Goal: Task Accomplishment & Management: Manage account settings

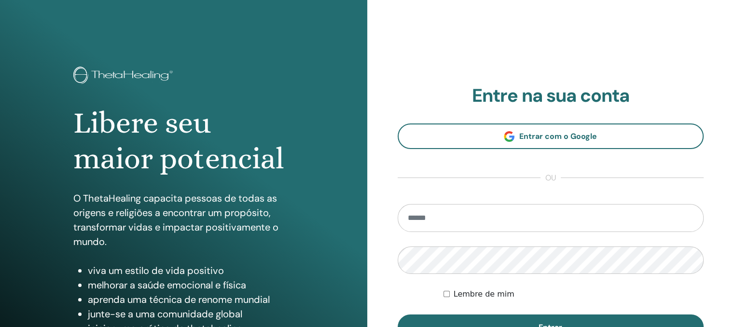
type input "**********"
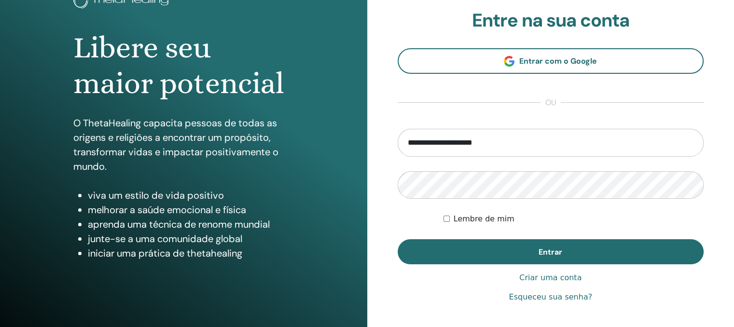
scroll to position [77, 0]
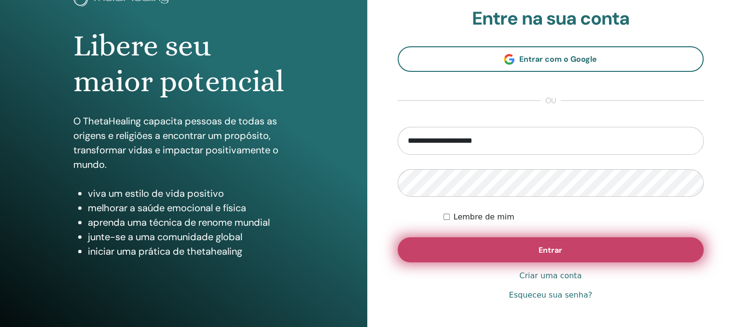
click at [523, 252] on button "Entrar" at bounding box center [551, 250] width 307 height 25
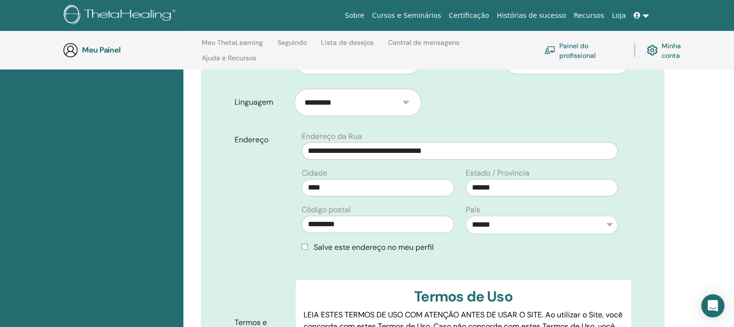
scroll to position [290, 0]
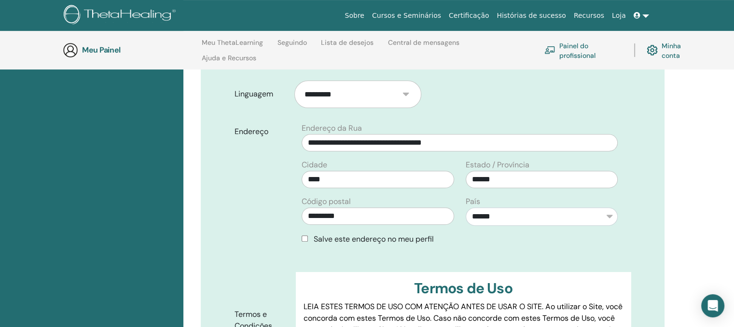
drag, startPoint x: 736, startPoint y: 325, endPoint x: 723, endPoint y: 202, distance: 123.9
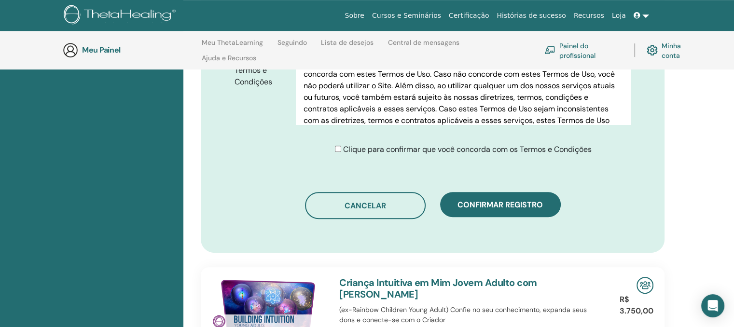
scroll to position [537, 0]
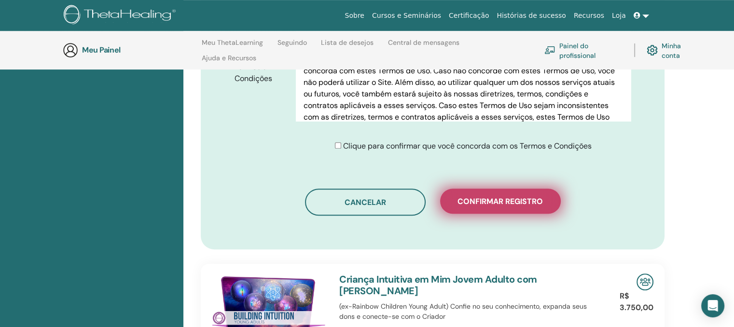
click at [491, 202] on font "Confirmar registro" at bounding box center [500, 202] width 85 height 10
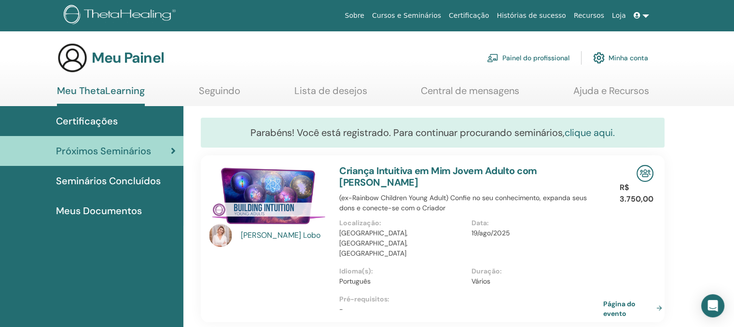
click at [588, 131] on font "clique aqui." at bounding box center [590, 133] width 50 height 13
click at [503, 91] on font "Central de mensagens" at bounding box center [470, 91] width 99 height 13
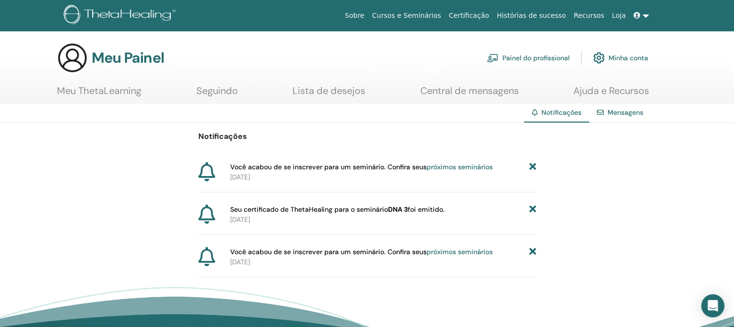
click at [531, 209] on icon at bounding box center [532, 210] width 7 height 10
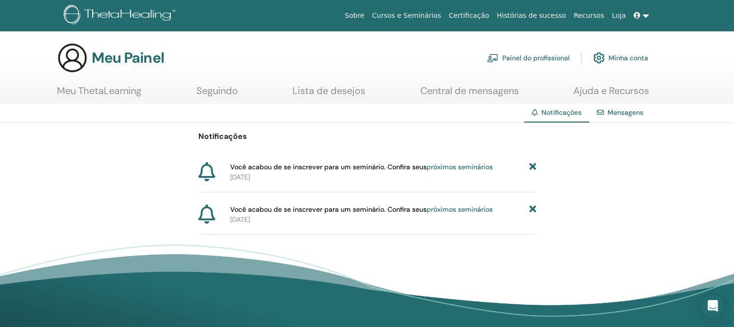
click at [533, 208] on icon at bounding box center [532, 210] width 7 height 10
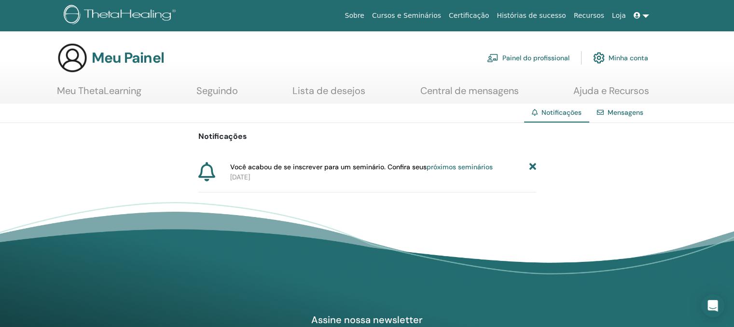
click at [489, 12] on font "Certificação" at bounding box center [469, 16] width 40 height 8
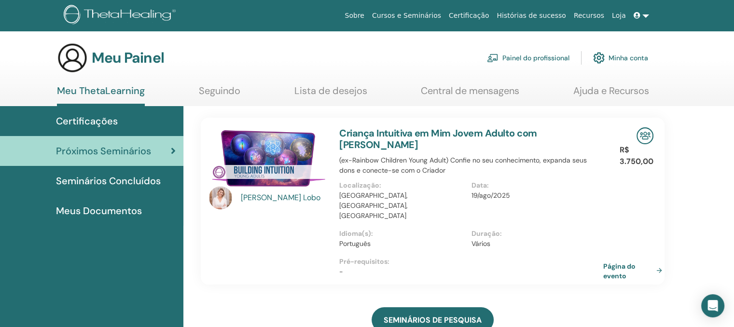
click at [123, 211] on font "Meus Documentos" at bounding box center [99, 211] width 86 height 13
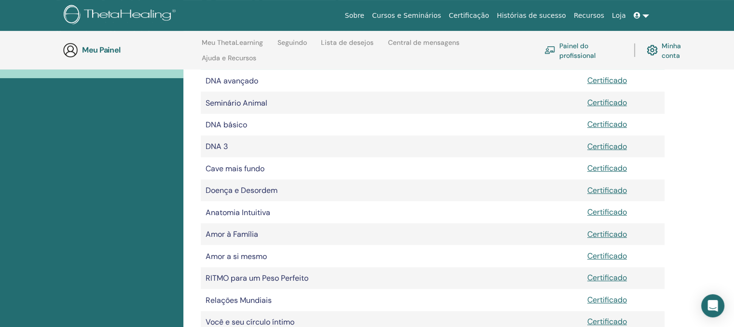
scroll to position [180, 0]
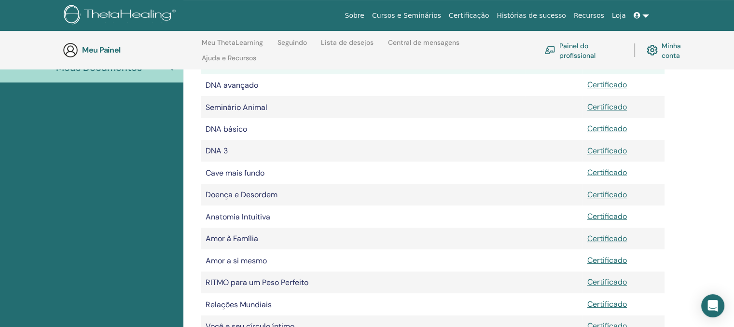
click at [562, 150] on td at bounding box center [554, 151] width 57 height 22
click at [216, 152] on font "DNA 3" at bounding box center [217, 151] width 22 height 10
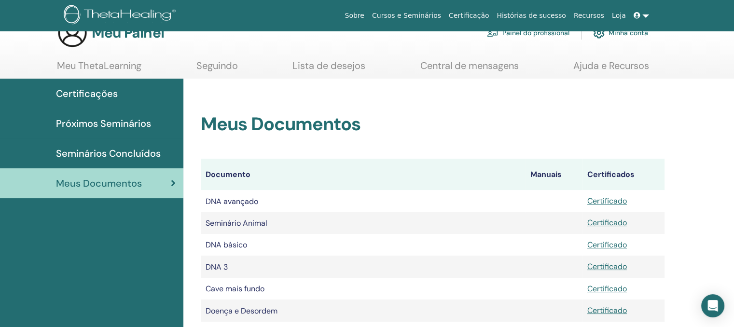
scroll to position [25, 0]
click at [109, 153] on font "Seminários Concluídos" at bounding box center [108, 154] width 105 height 13
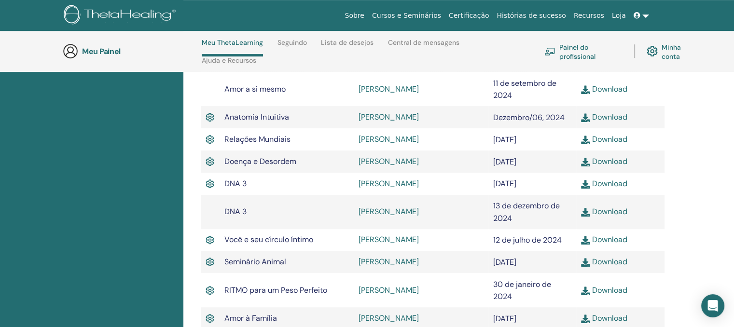
scroll to position [485, 0]
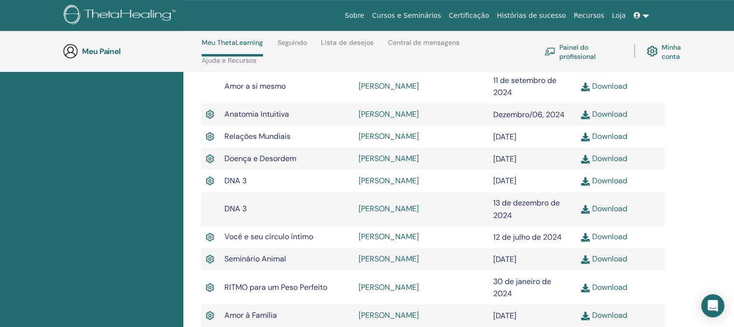
click at [603, 186] on font "Download" at bounding box center [609, 181] width 35 height 10
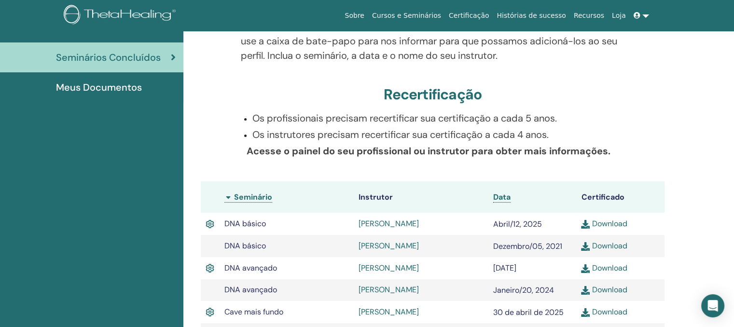
scroll to position [0, 0]
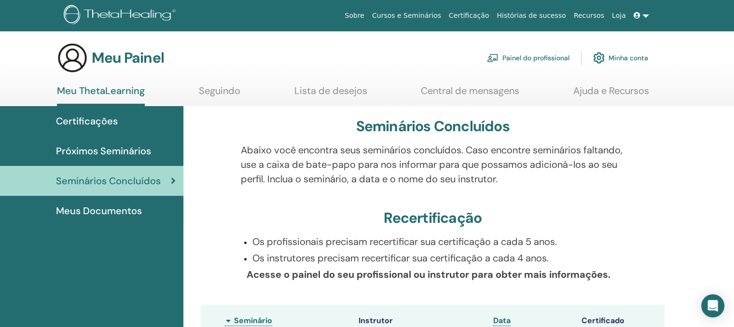
click at [124, 147] on font "Próximos Seminários" at bounding box center [103, 151] width 95 height 13
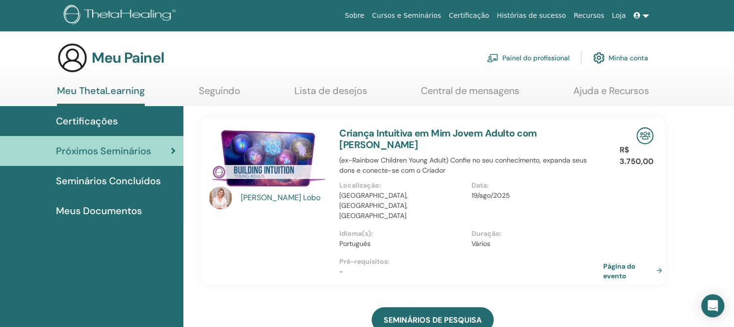
click at [342, 91] on font "Lista de desejos" at bounding box center [331, 91] width 73 height 13
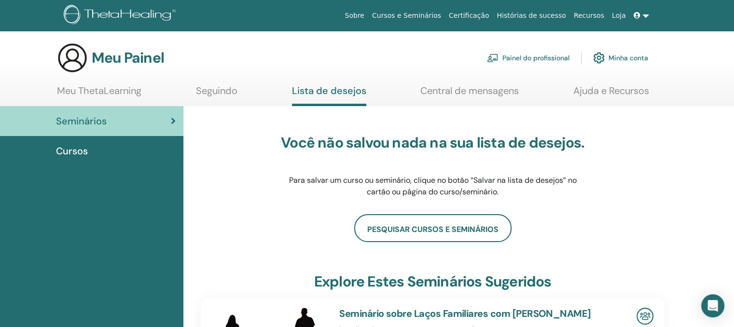
click at [421, 14] on font "Cursos e Seminários" at bounding box center [406, 16] width 69 height 8
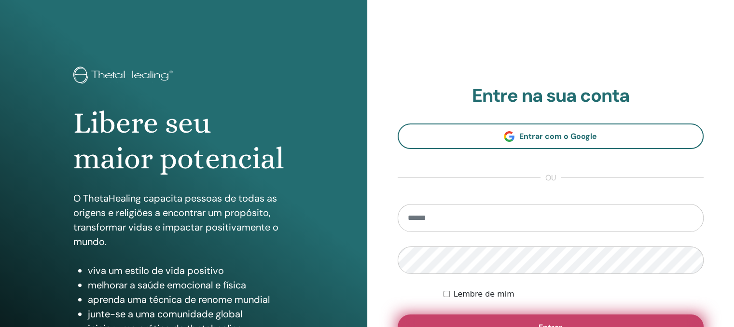
type input "**********"
click at [553, 317] on button "Entrar" at bounding box center [551, 327] width 307 height 25
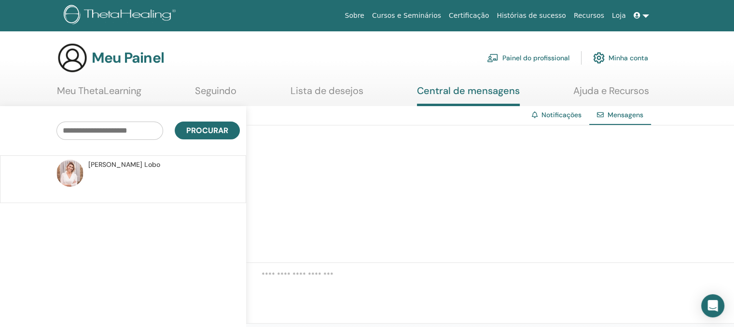
click at [103, 165] on font "[PERSON_NAME]" at bounding box center [115, 164] width 54 height 9
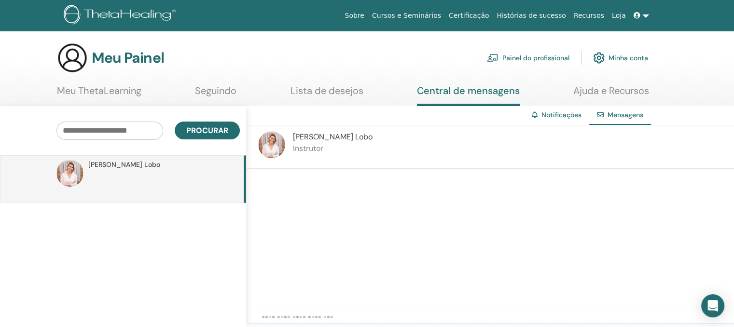
click at [647, 14] on link at bounding box center [641, 16] width 23 height 18
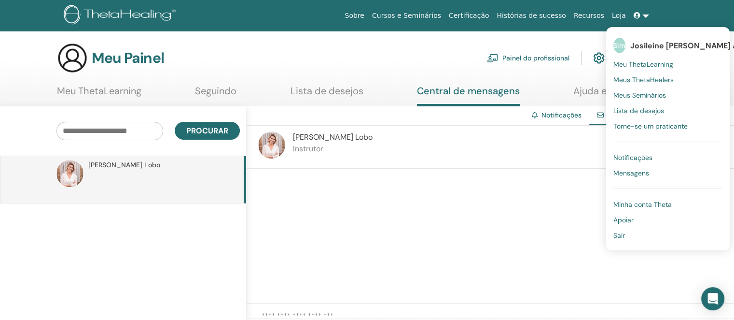
click at [634, 172] on font "Mensagens" at bounding box center [632, 173] width 36 height 9
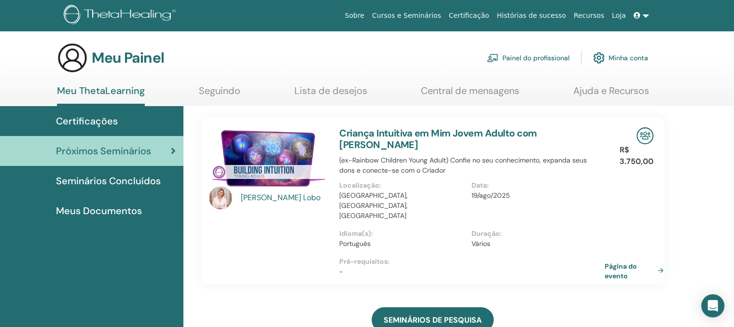
click at [660, 261] on link "Página do evento" at bounding box center [636, 270] width 63 height 19
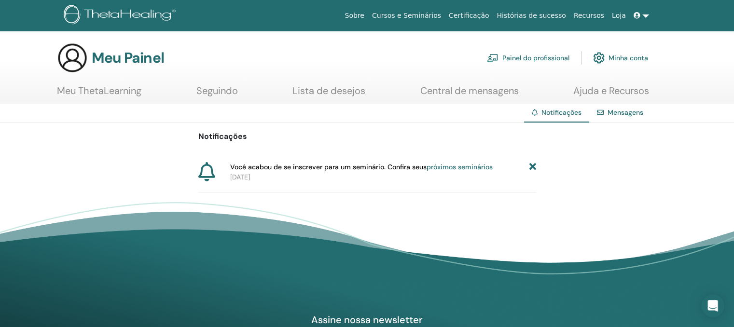
click at [449, 165] on font "próximos seminários" at bounding box center [460, 167] width 66 height 9
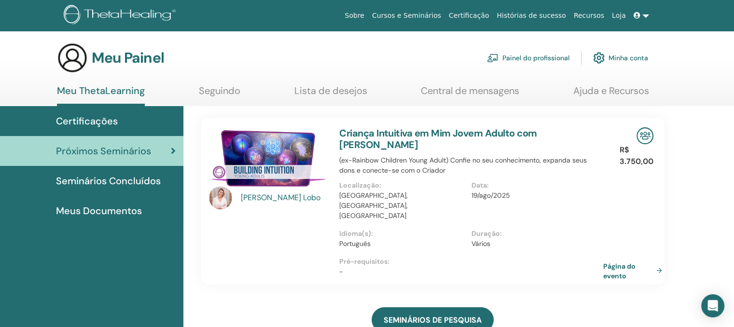
click at [647, 13] on link at bounding box center [641, 16] width 23 height 18
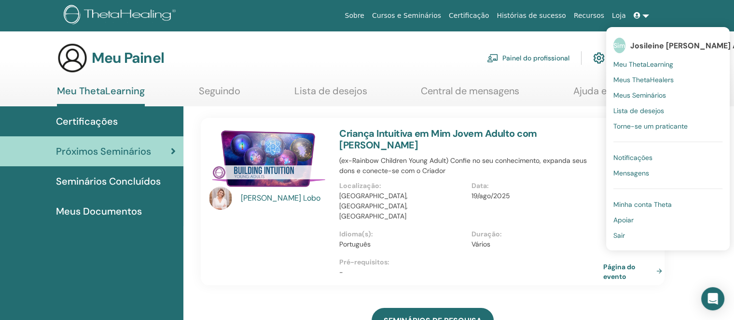
click at [623, 235] on font "Sair" at bounding box center [620, 235] width 12 height 9
